Goal: Find specific page/section: Find specific page/section

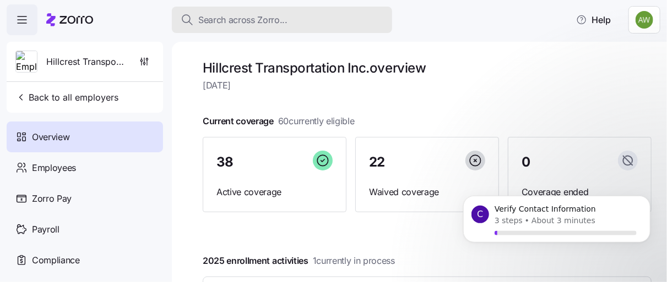
click at [222, 23] on span "Search across Zorro..." at bounding box center [242, 20] width 89 height 14
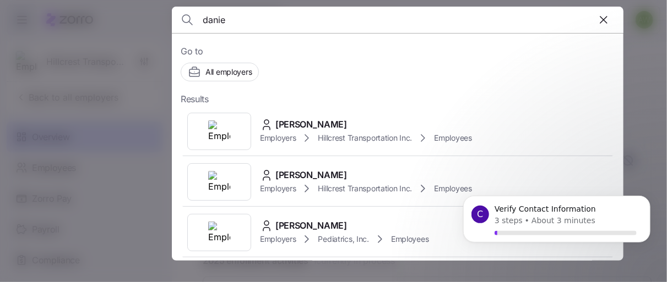
type input "[PERSON_NAME]"
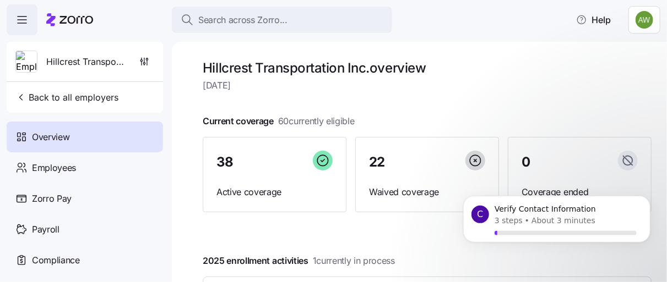
click at [222, 23] on span "Search across Zorro..." at bounding box center [242, 20] width 89 height 14
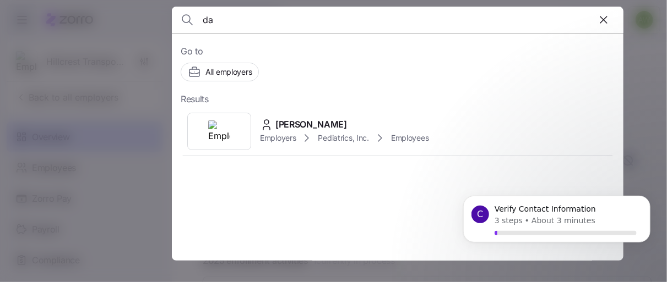
type input "d"
